Goal: Transaction & Acquisition: Subscribe to service/newsletter

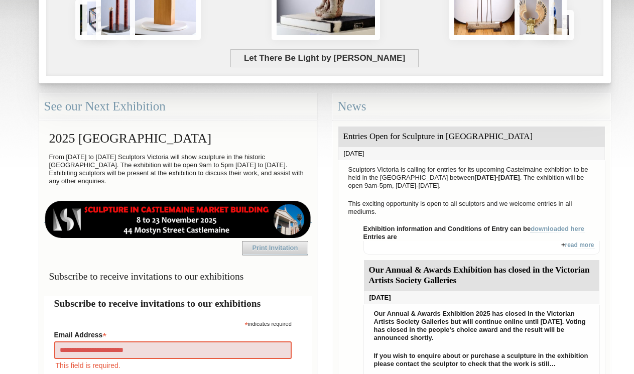
type input "**********"
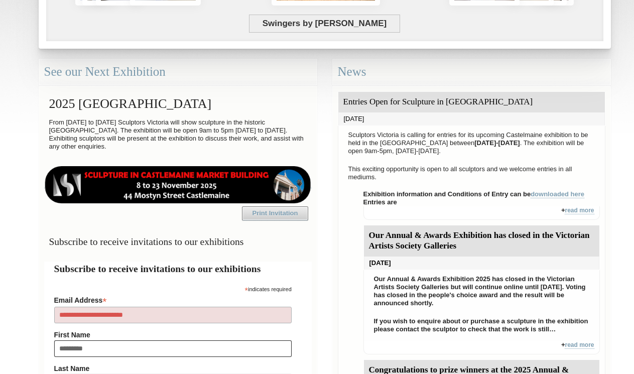
type input "*********"
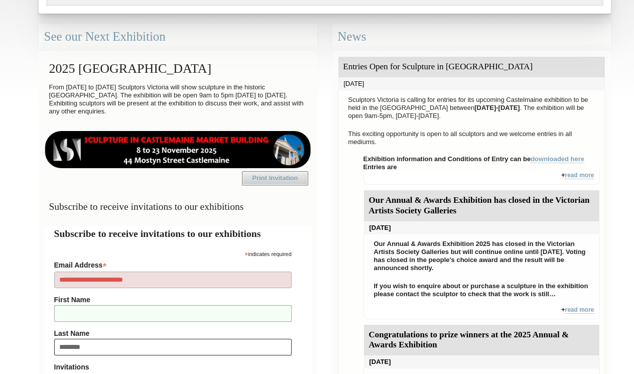
type input "*********"
